Goal: Information Seeking & Learning: Learn about a topic

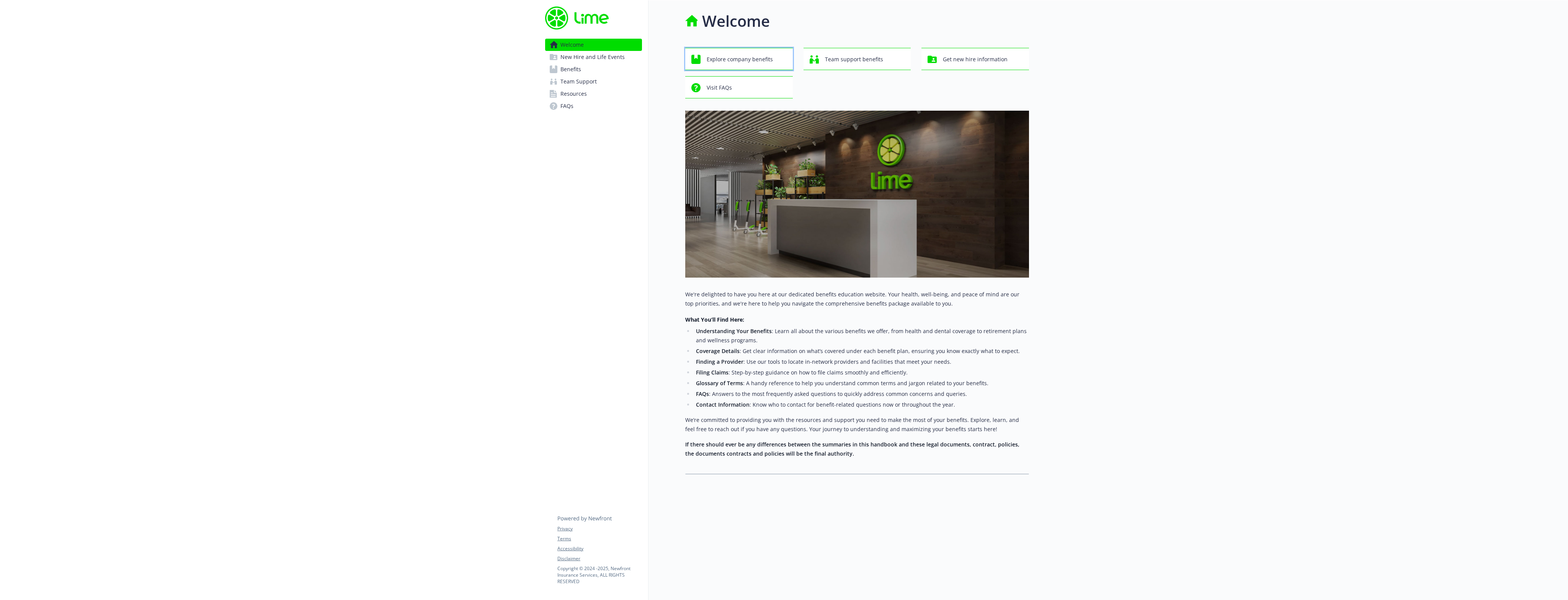
click at [730, 57] on span "Explore company benefits" at bounding box center [740, 60] width 66 height 15
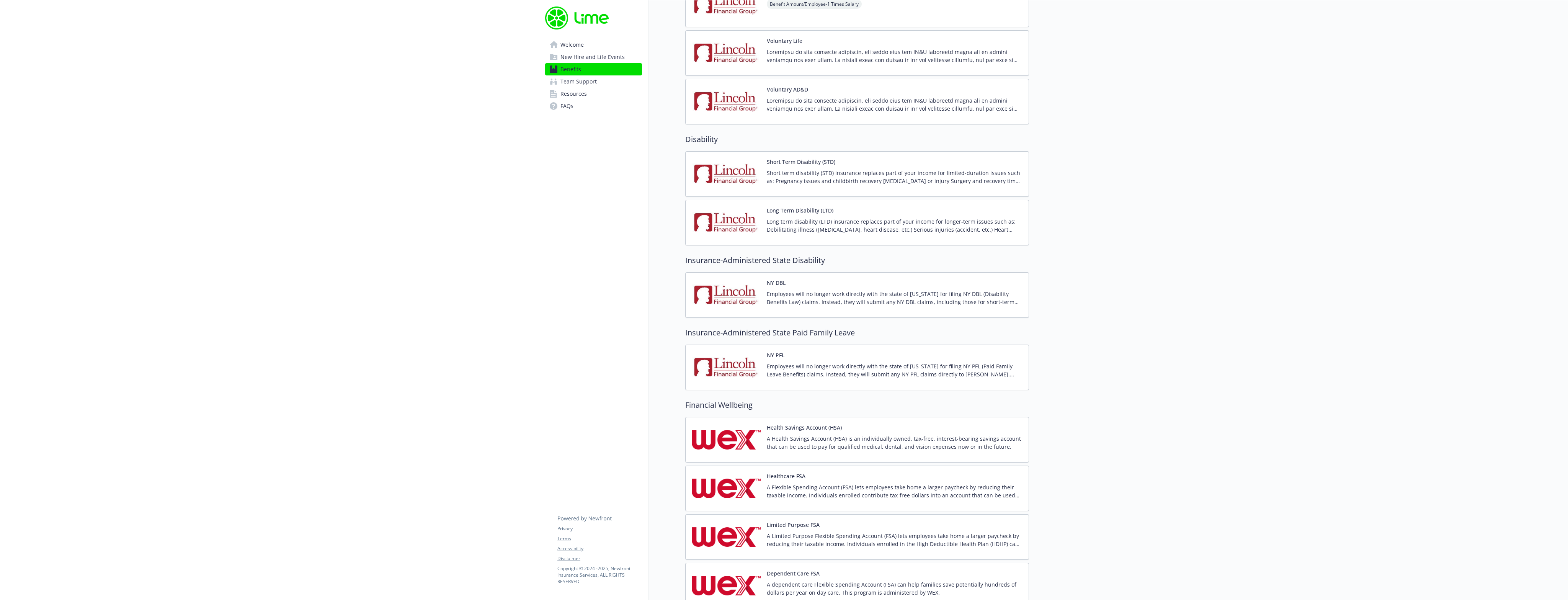
click at [661, 334] on div "Benefits Select coverage type Current year Upcoming year Medical OAP 250 Annual…" at bounding box center [838, 367] width 380 height 1958
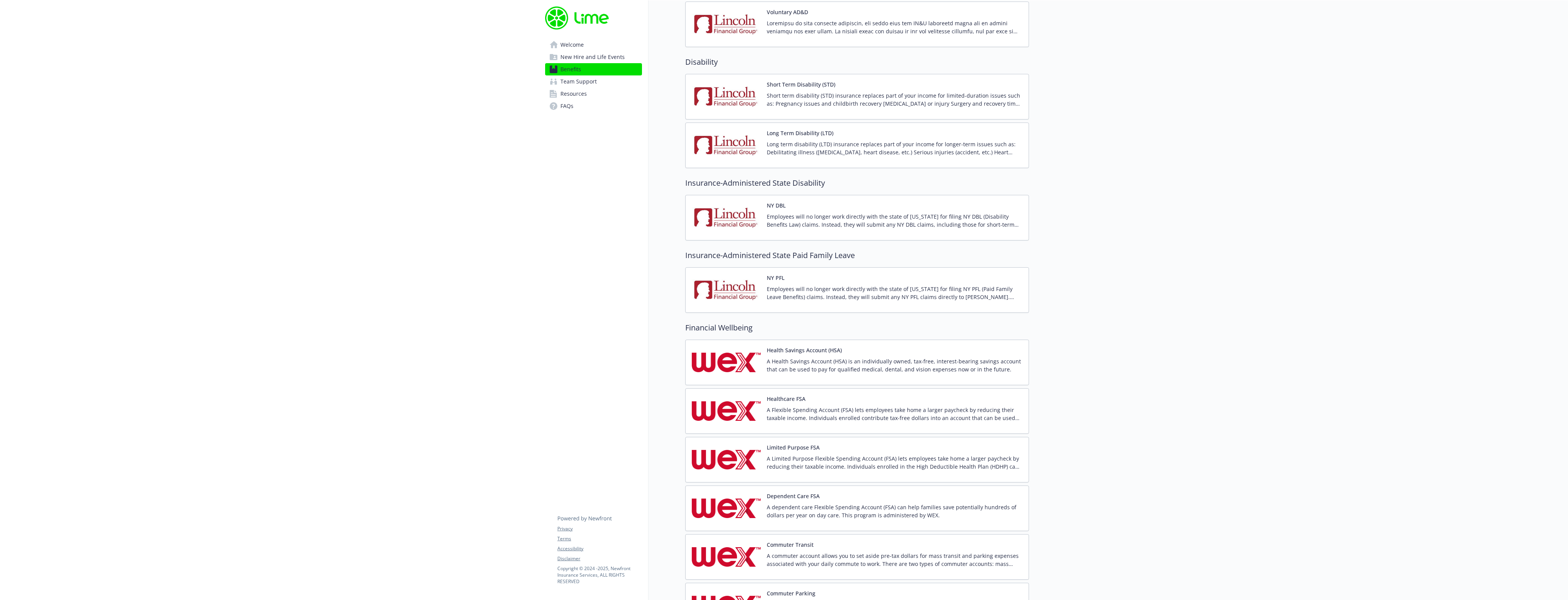
scroll to position [690, 0]
click at [657, 288] on div "Benefits Select coverage type Current year Upcoming year Medical OAP 250 Annual…" at bounding box center [838, 290] width 380 height 1958
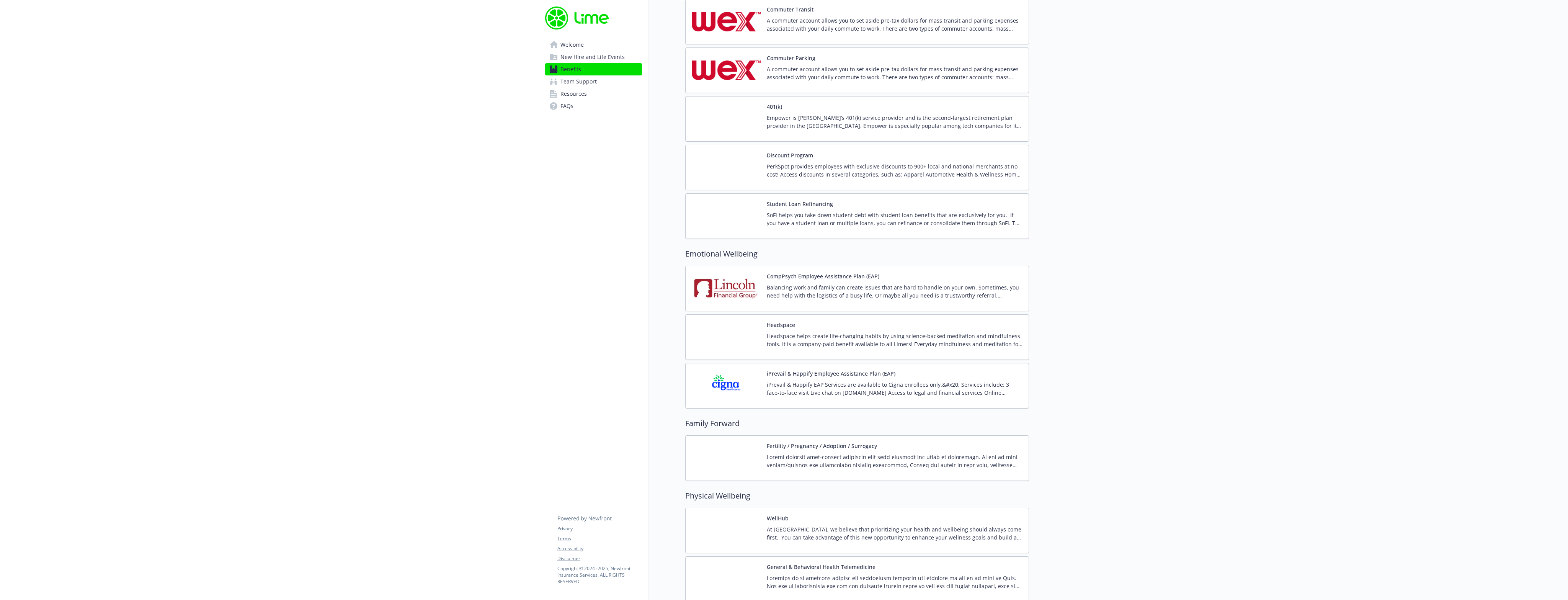
scroll to position [1226, 0]
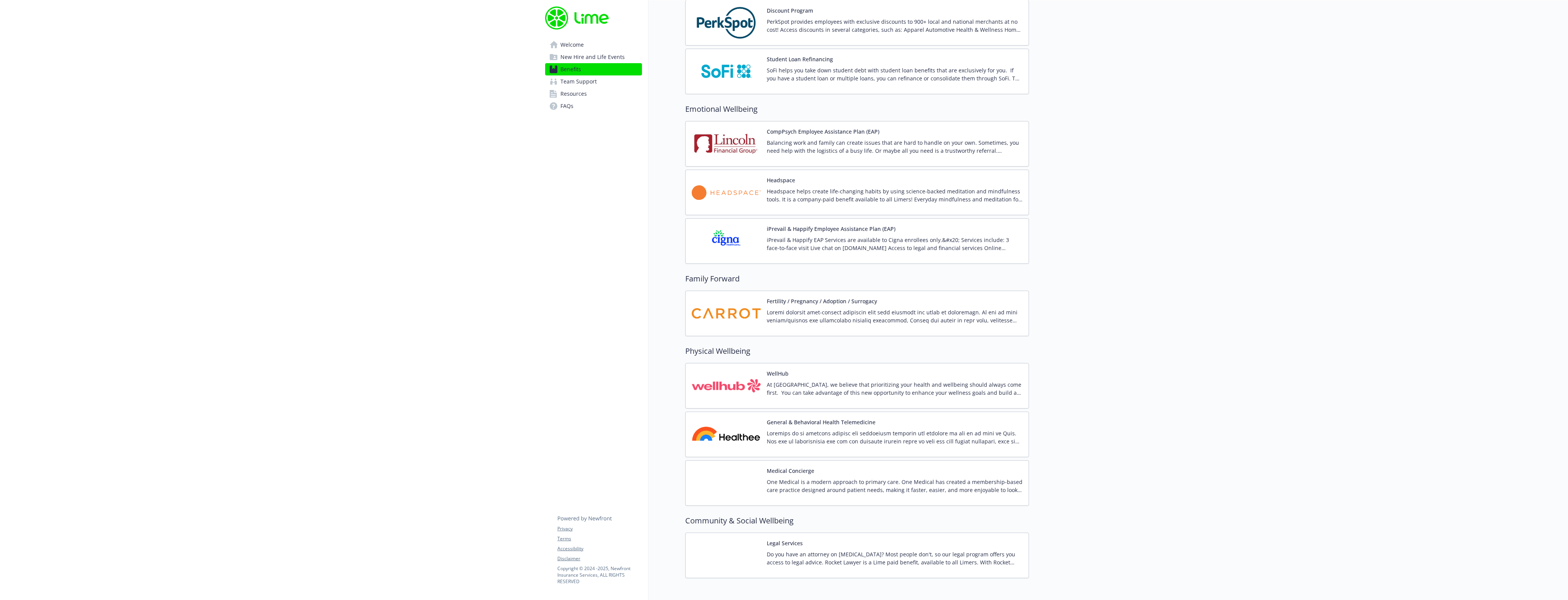
scroll to position [1378, 0]
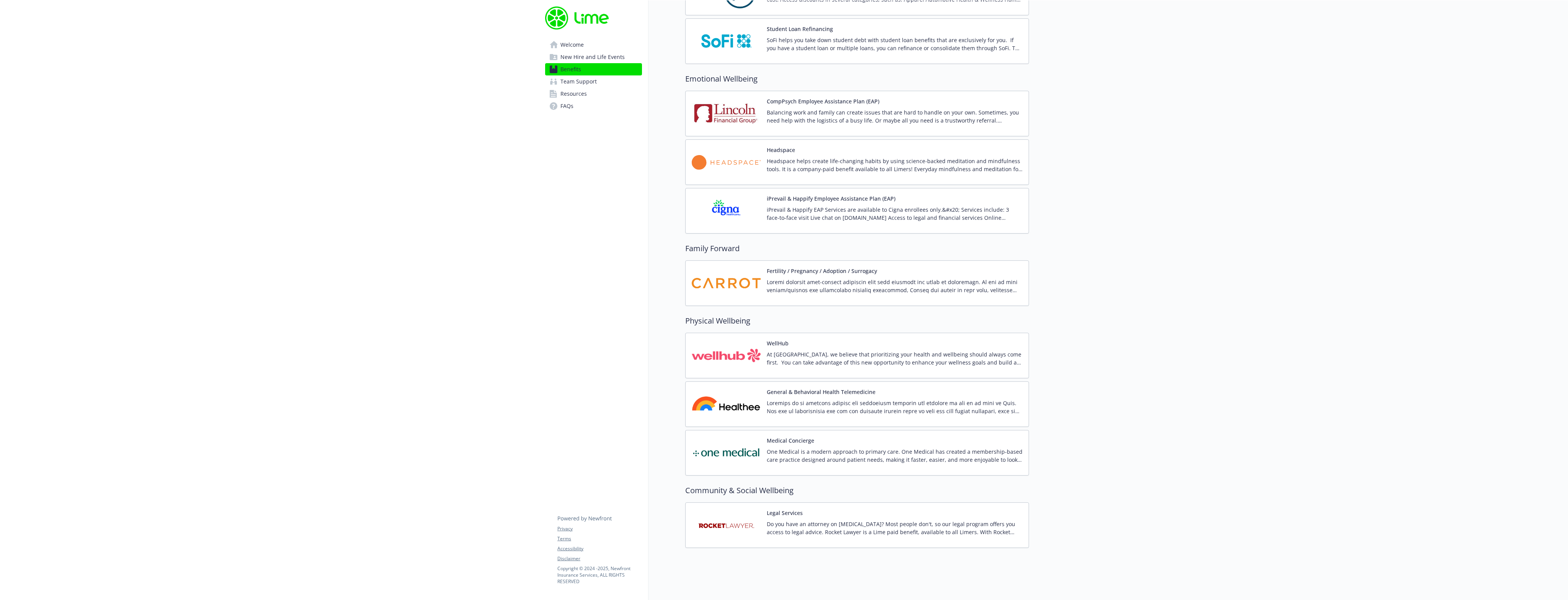
scroll to position [1403, 0]
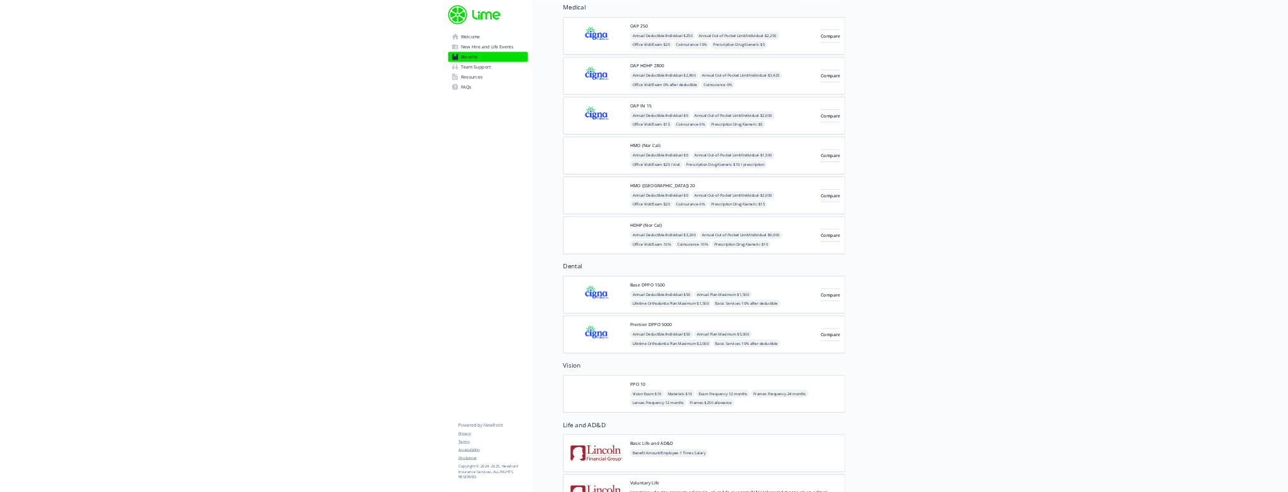
scroll to position [0, 0]
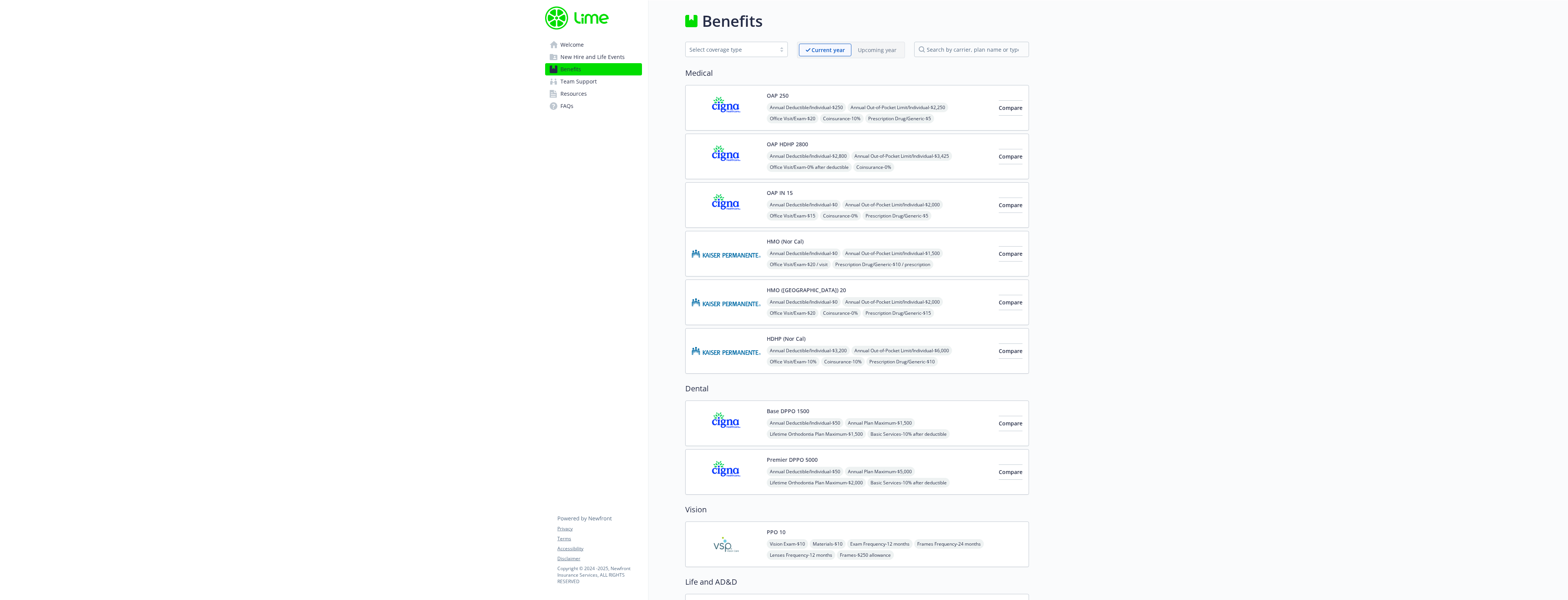
click at [571, 80] on span "Team Support" at bounding box center [579, 82] width 37 height 12
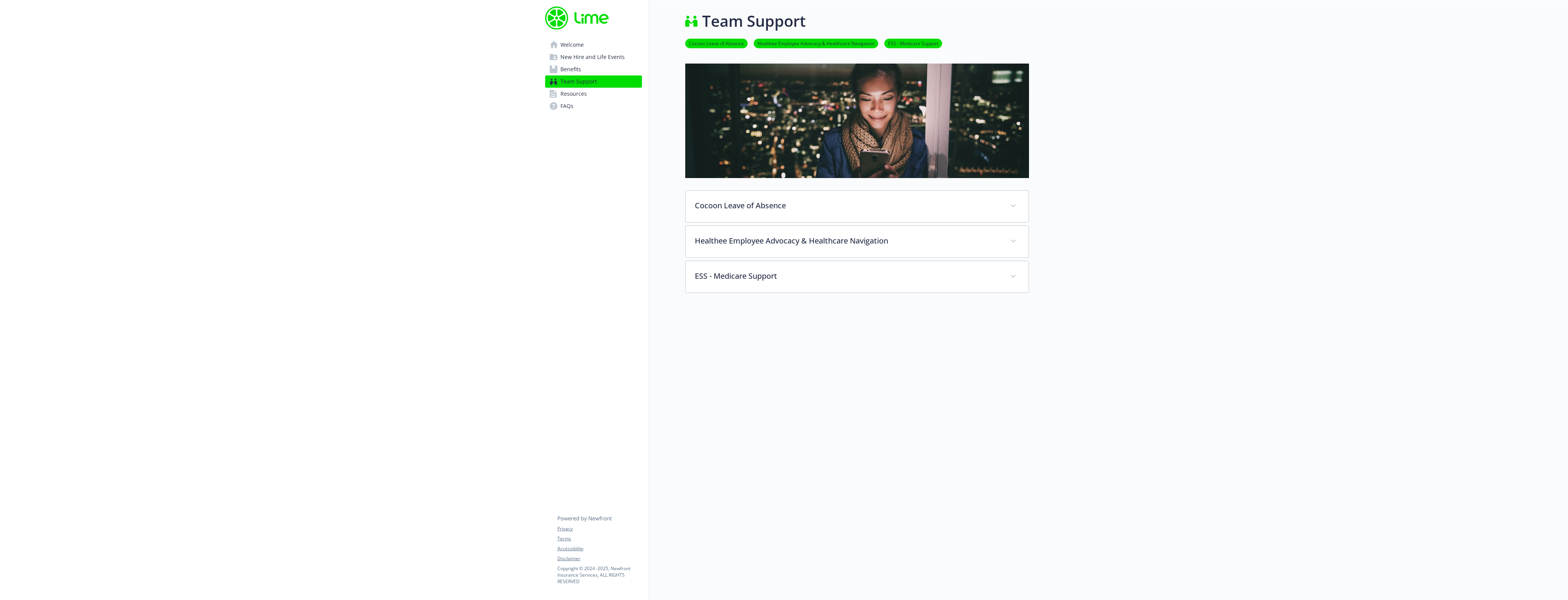
click at [611, 55] on span "New Hire and Life Events" at bounding box center [593, 57] width 65 height 12
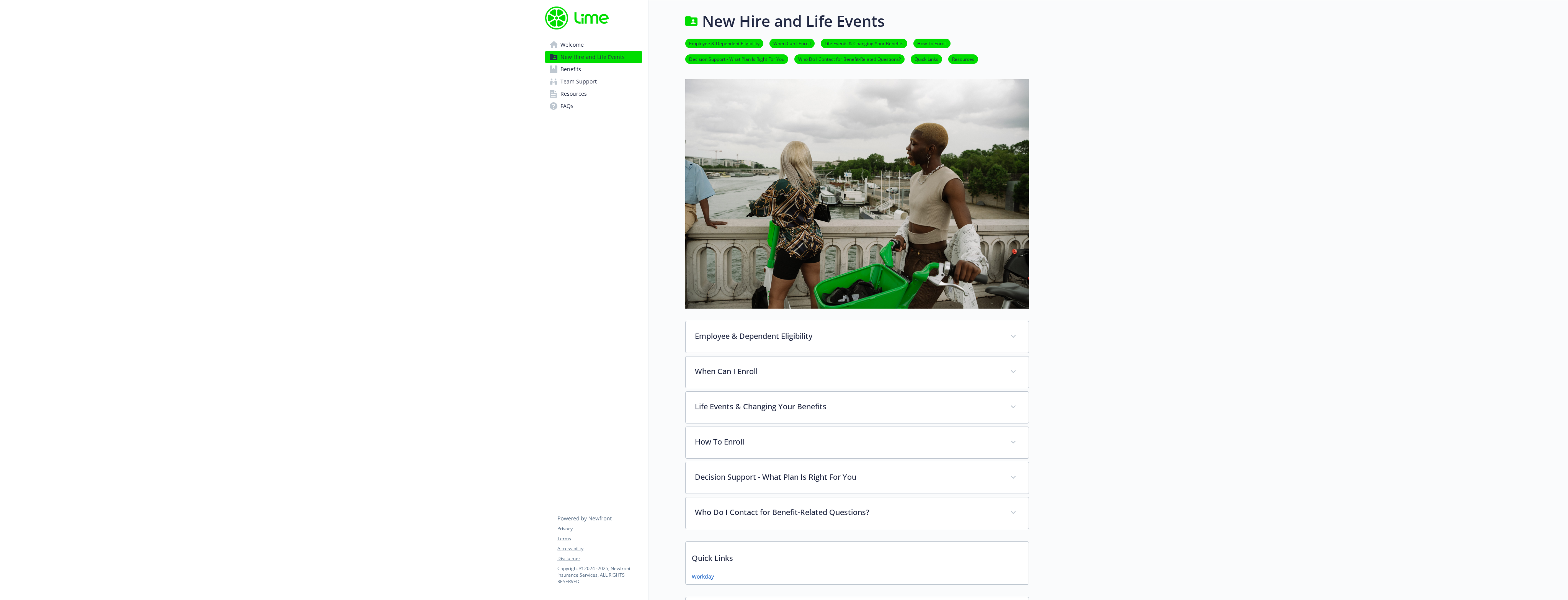
click at [914, 169] on img at bounding box center [857, 194] width 344 height 230
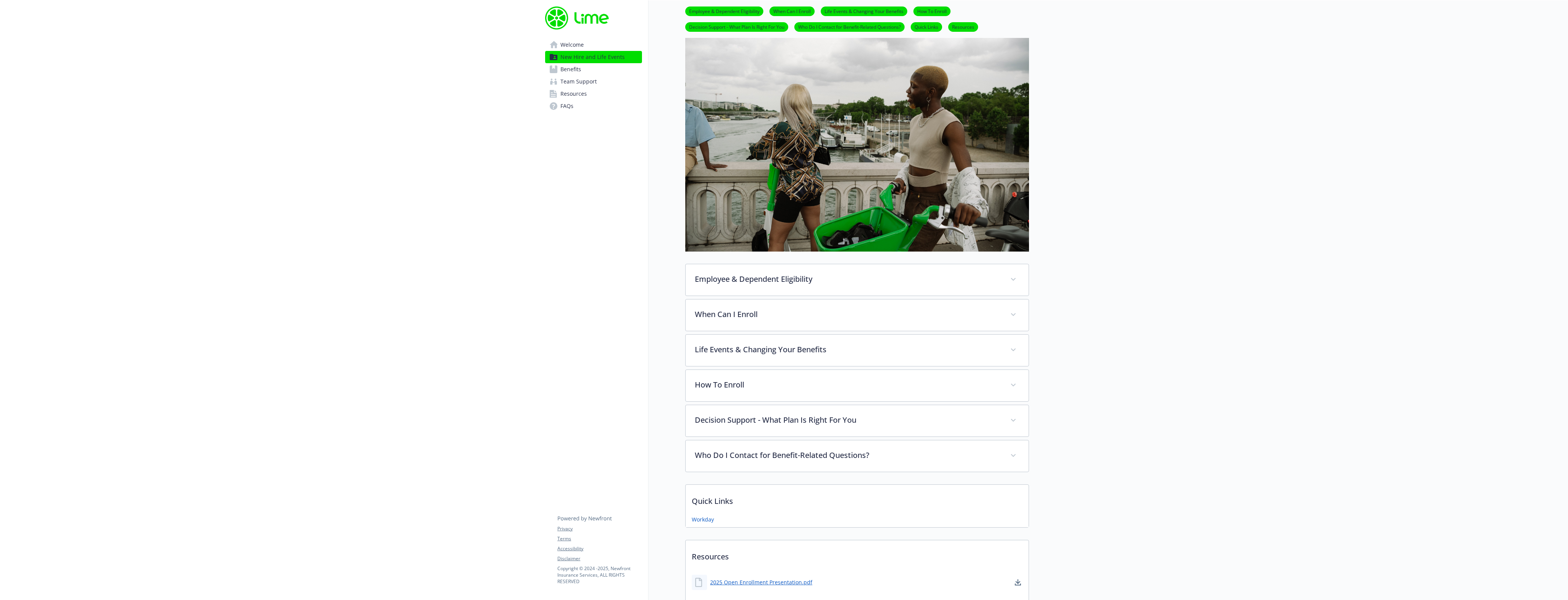
scroll to position [57, 0]
drag, startPoint x: 783, startPoint y: 1, endPoint x: 1379, endPoint y: 154, distance: 615.3
click at [1379, 154] on div at bounding box center [1298, 322] width 539 height 757
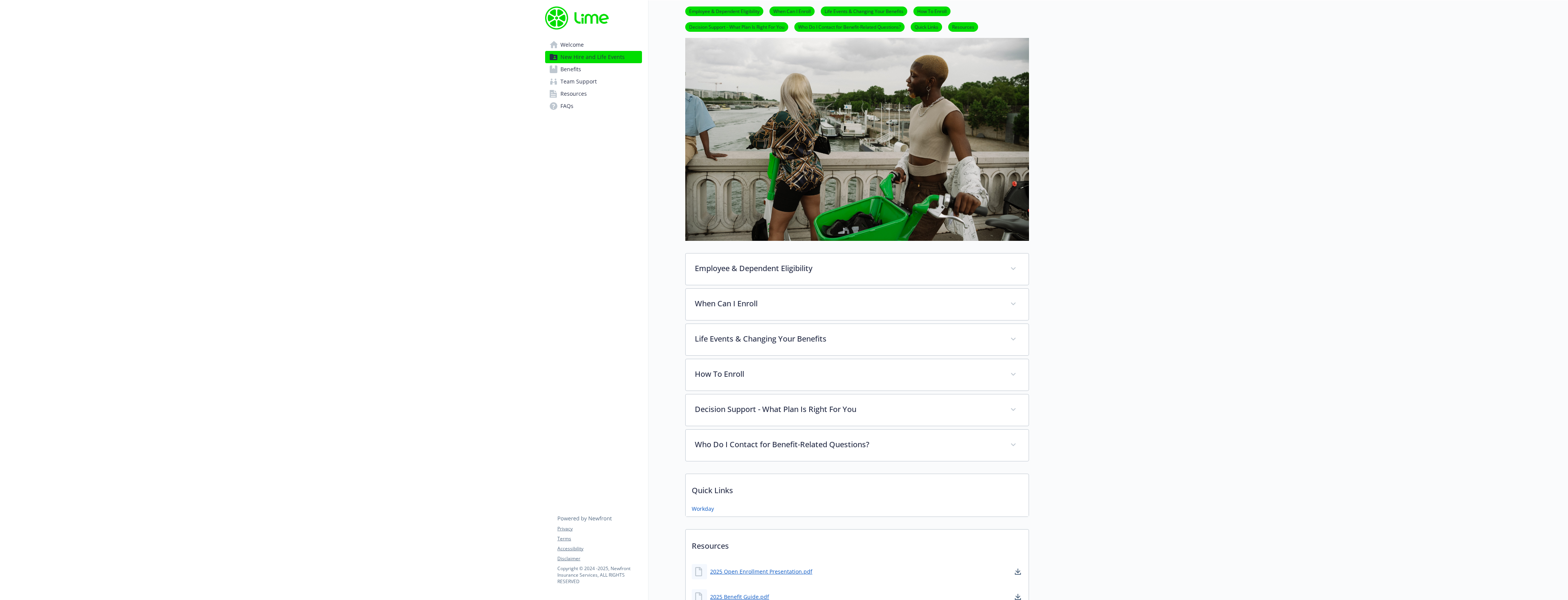
scroll to position [161, 0]
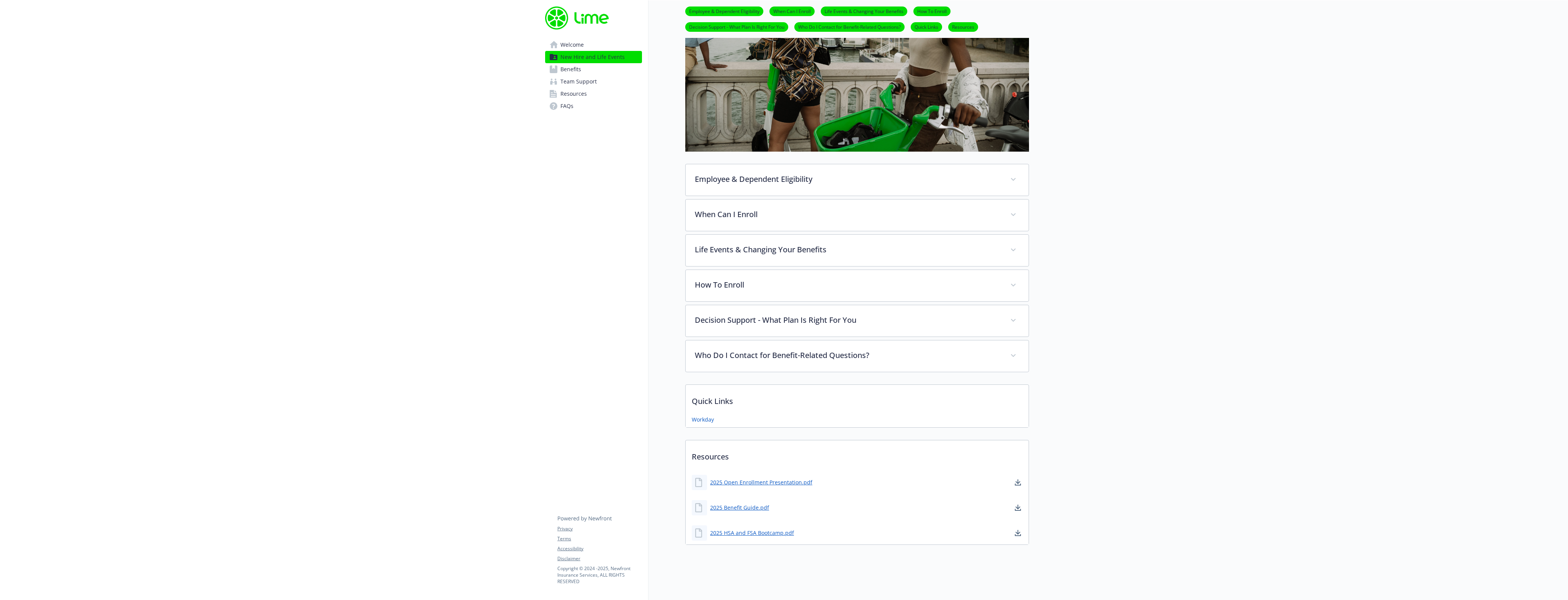
click at [601, 66] on link "Benefits" at bounding box center [593, 69] width 97 height 12
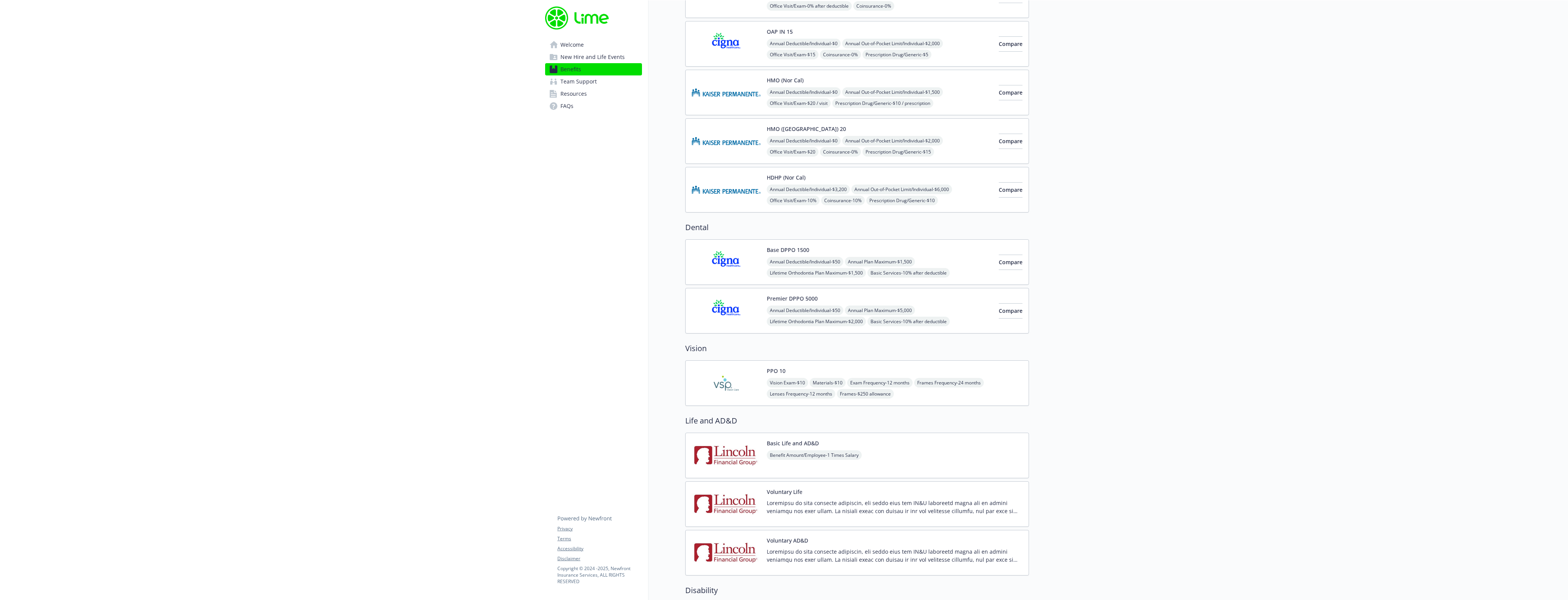
drag, startPoint x: 548, startPoint y: 260, endPoint x: 562, endPoint y: 119, distance: 141.7
click at [577, 47] on span "Welcome" at bounding box center [572, 45] width 23 height 12
